Goal: Task Accomplishment & Management: Use online tool/utility

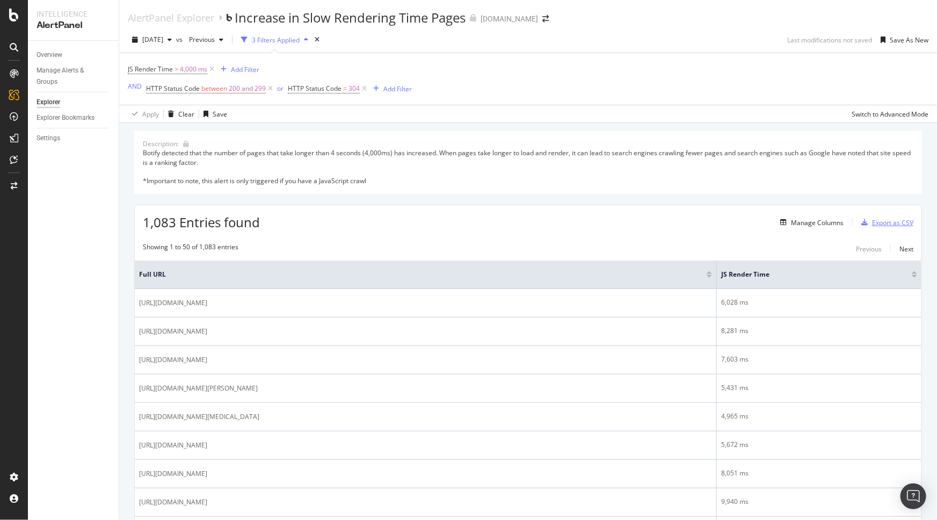
click at [886, 226] on div "Export as CSV" at bounding box center [892, 222] width 41 height 9
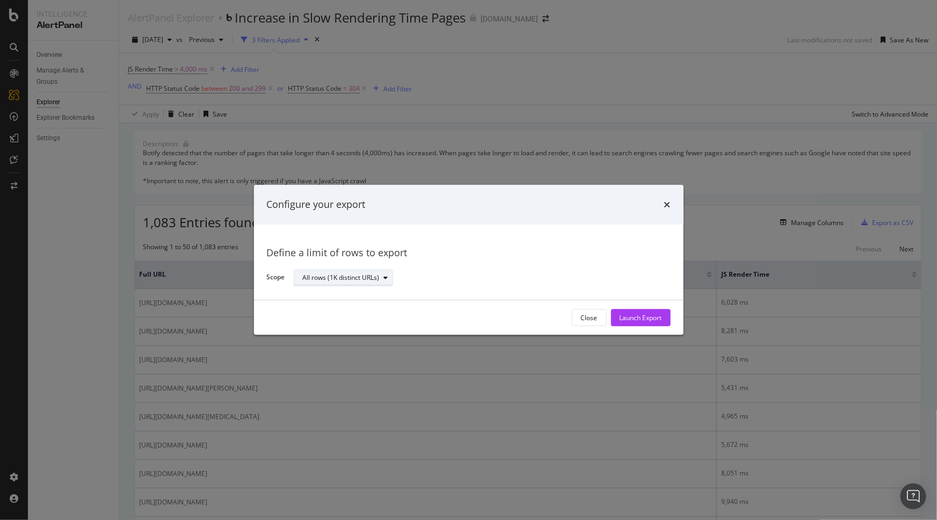
click at [365, 279] on div "All rows (1K distinct URLs)" at bounding box center [341, 277] width 77 height 6
click at [369, 295] on div "All rows (1K distinct URLs)" at bounding box center [348, 296] width 83 height 9
click at [570, 274] on div "All rows (1K distinct URLs)" at bounding box center [478, 278] width 368 height 19
click at [645, 321] on div "Launch Export" at bounding box center [641, 317] width 42 height 9
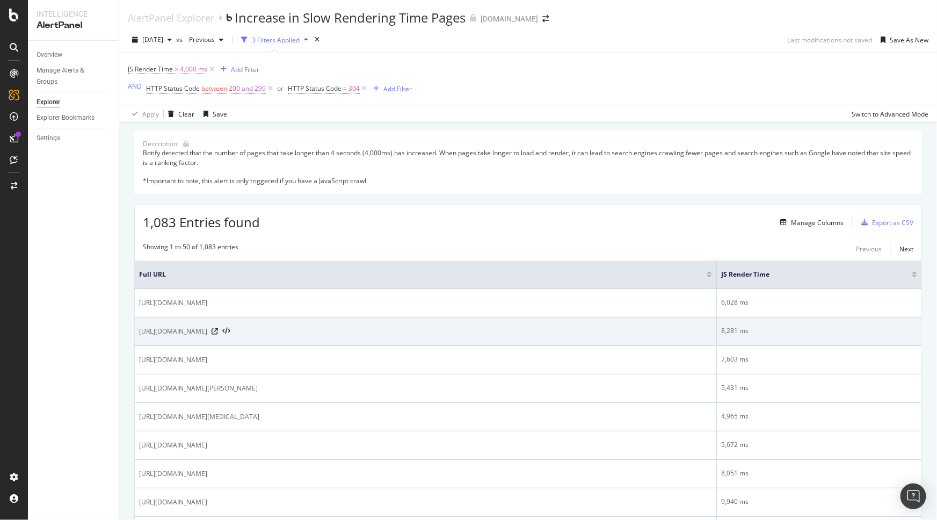
drag, startPoint x: 141, startPoint y: 334, endPoint x: 434, endPoint y: 338, distance: 293.3
click at [434, 338] on td "[URL][DOMAIN_NAME]" at bounding box center [426, 331] width 582 height 28
copy span "[URL][DOMAIN_NAME]"
